Goal: Task Accomplishment & Management: Use online tool/utility

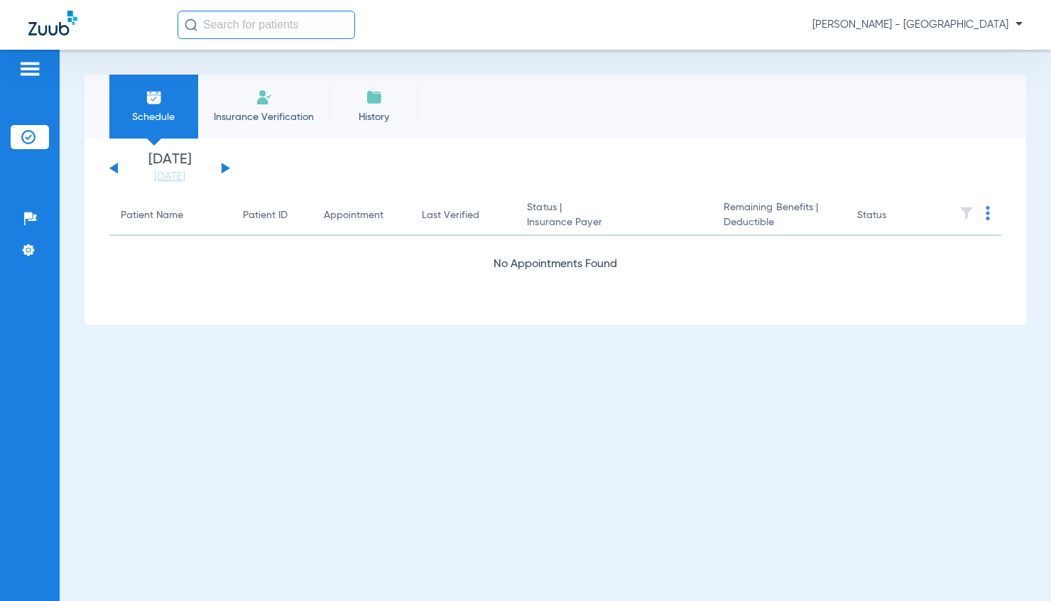
click at [233, 167] on app-single-date-navigator "[DATE] [DATE] [DATE] [DATE] [DATE] [DATE] [DATE] [DATE] [DATE] [DATE] [DATE] [D…" at bounding box center [555, 168] width 892 height 31
click at [226, 168] on button at bounding box center [226, 168] width 9 height 11
click at [113, 170] on div "[DATE] [DATE] [DATE] [DATE] [DATE] [DATE] [DATE] [DATE] [DATE] [DATE] [DATE] [D…" at bounding box center [169, 168] width 121 height 31
click at [114, 165] on div "[DATE] [DATE] [DATE] [DATE] [DATE] [DATE] [DATE] [DATE] [DATE] [DATE] [DATE] [D…" at bounding box center [169, 168] width 121 height 31
click at [113, 170] on button at bounding box center [113, 168] width 9 height 11
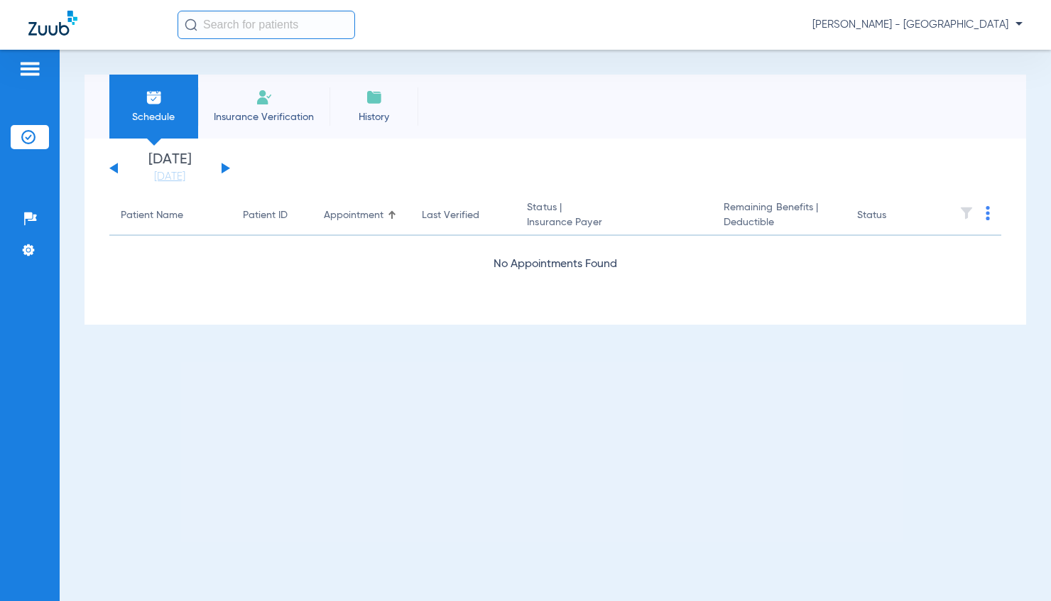
click at [222, 168] on button at bounding box center [226, 168] width 9 height 11
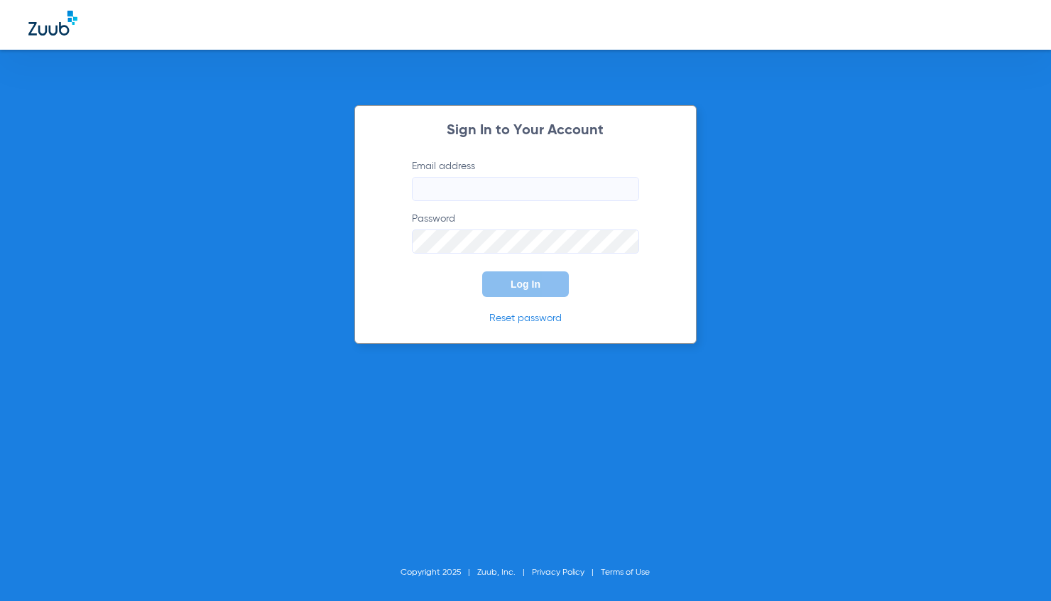
type input "[EMAIL_ADDRESS][DOMAIN_NAME]"
click at [518, 281] on span "Log In" at bounding box center [526, 283] width 30 height 11
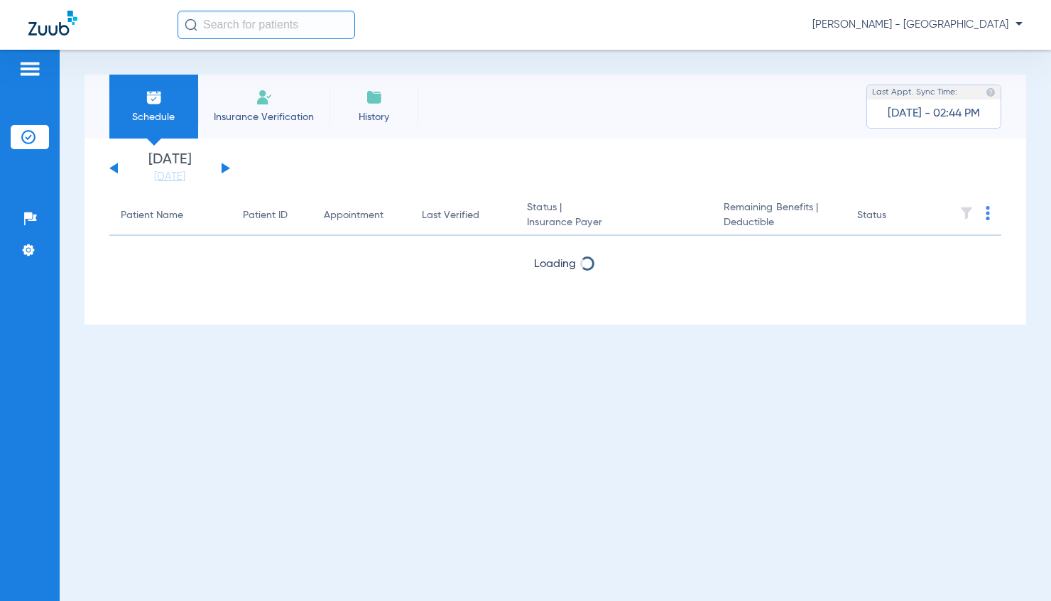
click at [219, 167] on div "[DATE] [DATE] [DATE] [DATE] [DATE] [DATE] [DATE] [DATE] [DATE] [DATE] [DATE] [D…" at bounding box center [169, 168] width 121 height 31
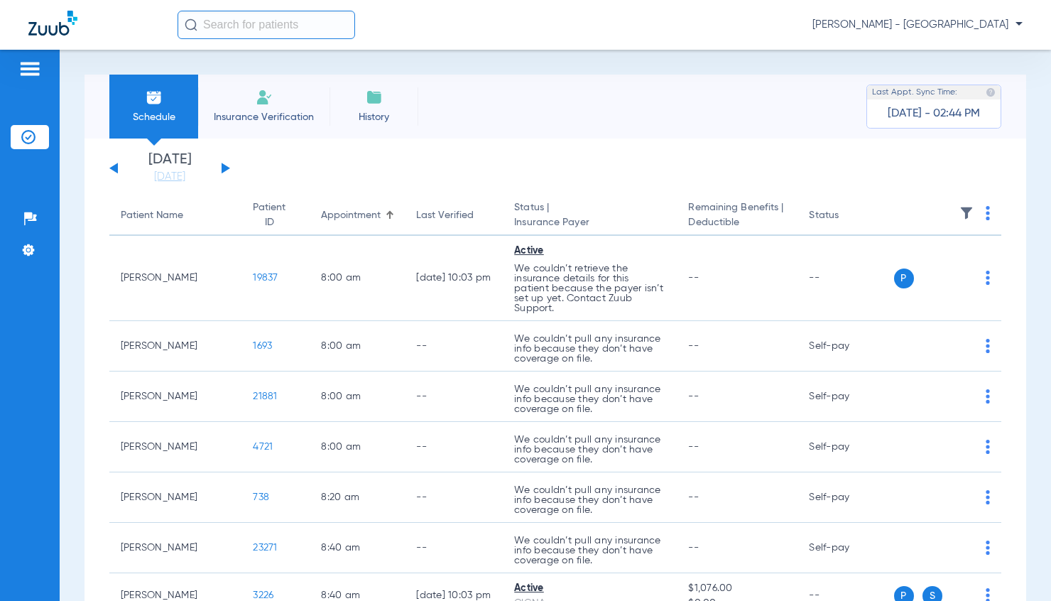
click at [224, 167] on button at bounding box center [226, 168] width 9 height 11
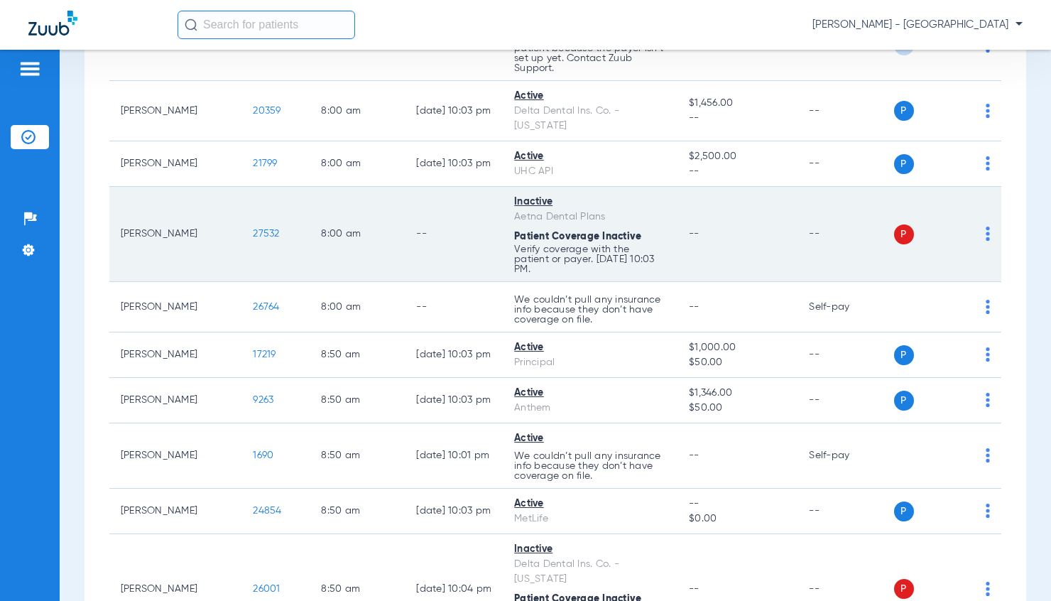
scroll to position [497, 0]
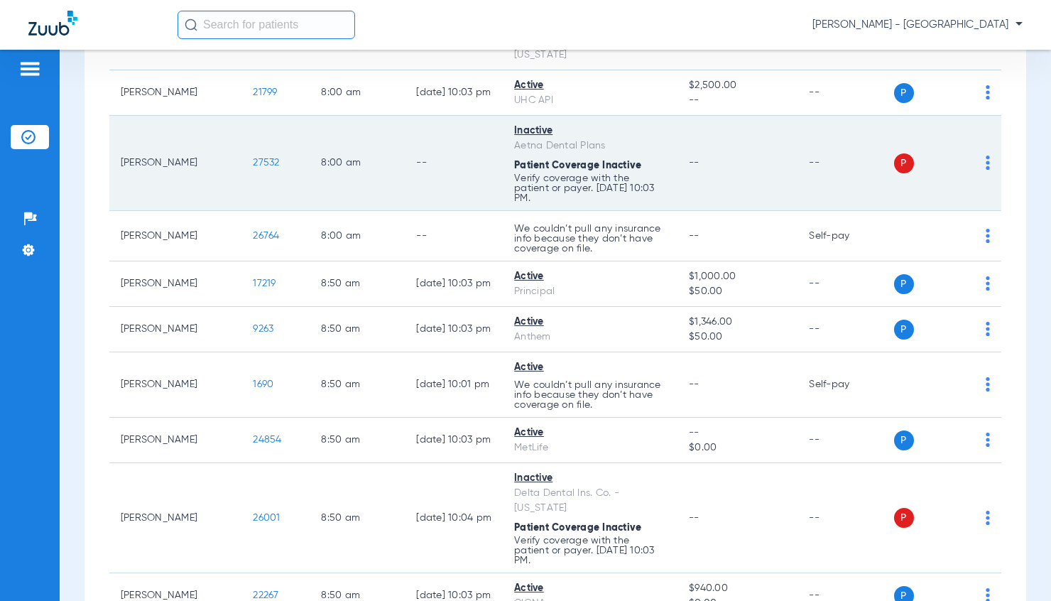
click at [986, 156] on img at bounding box center [988, 163] width 4 height 14
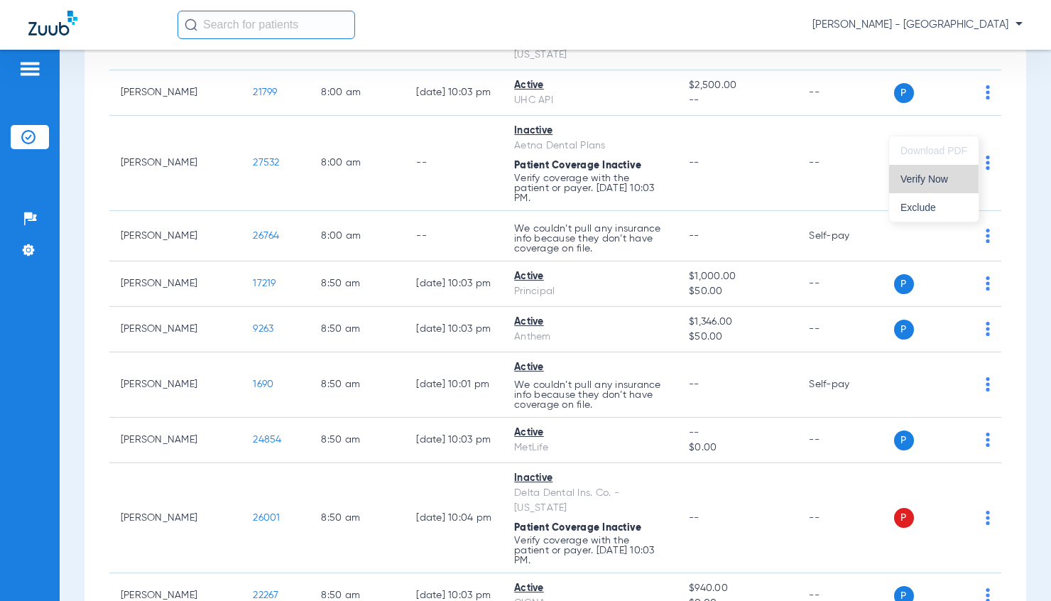
click at [937, 180] on span "Verify Now" at bounding box center [933, 179] width 67 height 10
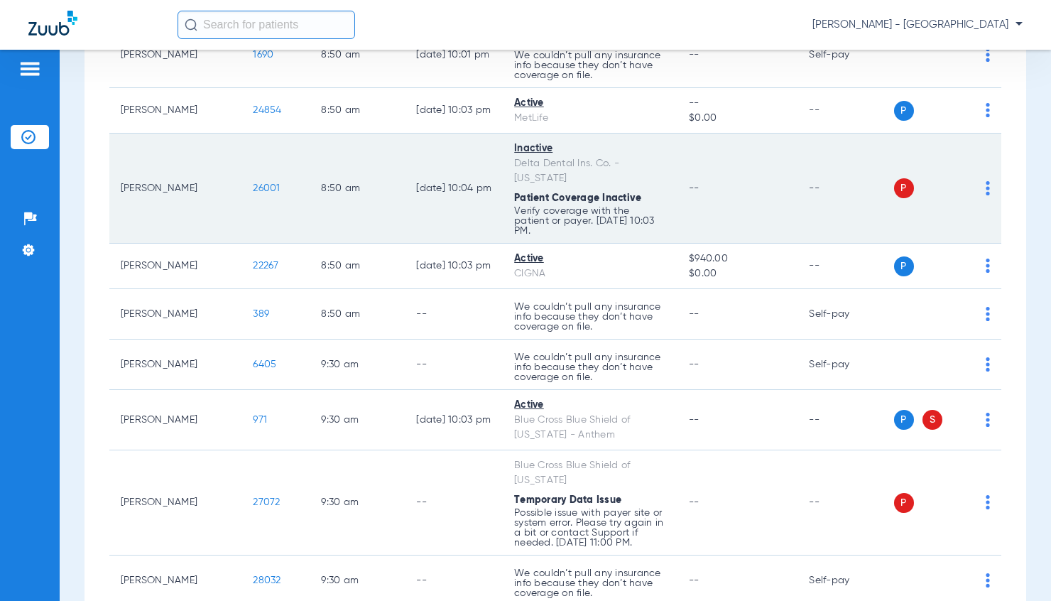
scroll to position [852, 0]
